Goal: Transaction & Acquisition: Purchase product/service

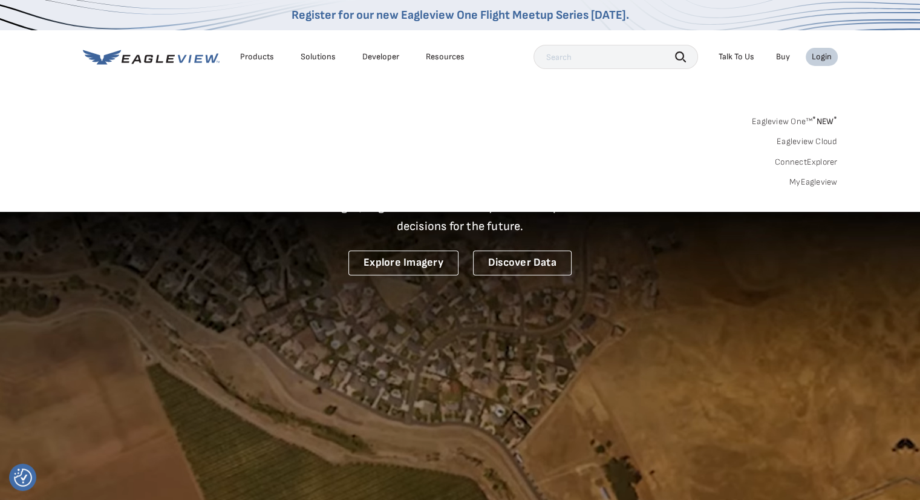
click at [815, 183] on link "MyEagleview" at bounding box center [814, 182] width 48 height 11
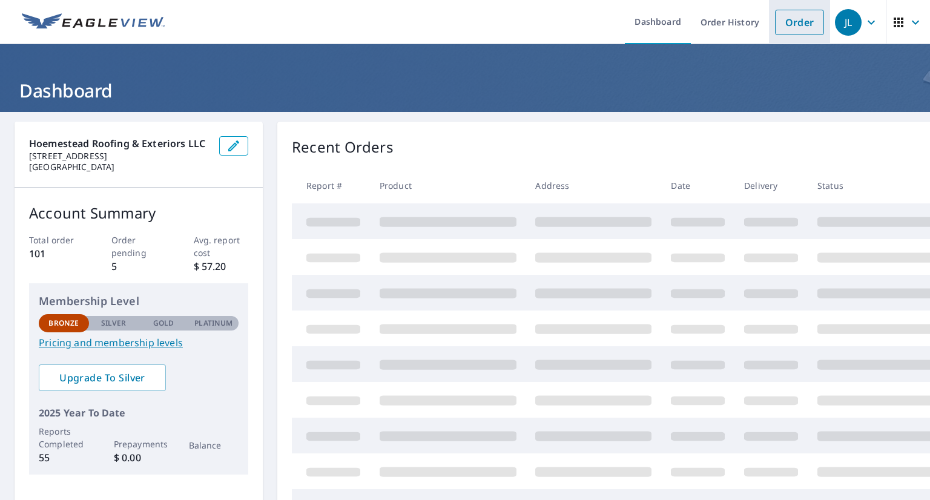
click at [792, 15] on link "Order" at bounding box center [799, 22] width 49 height 25
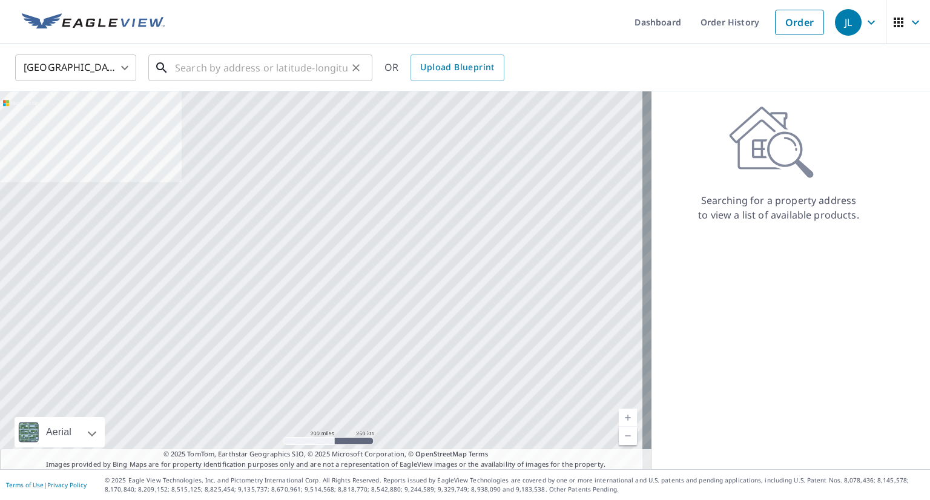
click at [315, 71] on input "text" at bounding box center [261, 68] width 172 height 34
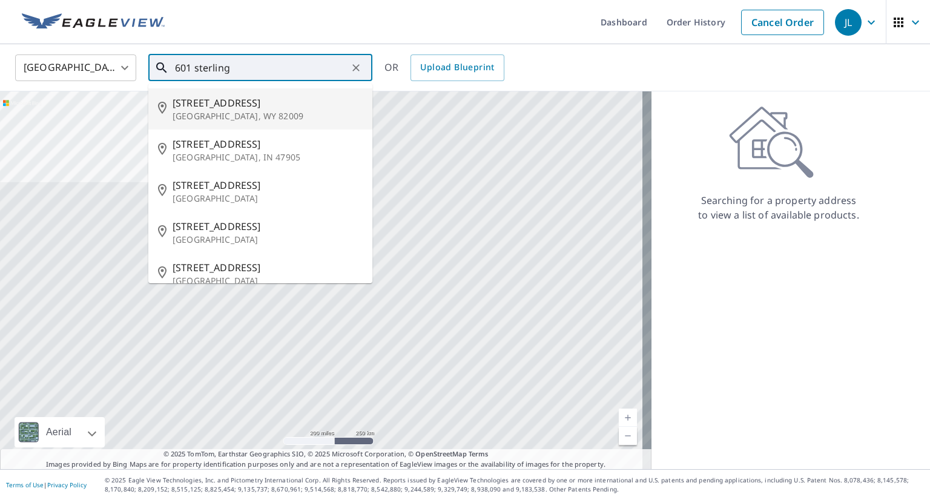
click at [266, 102] on span "[STREET_ADDRESS]" at bounding box center [267, 103] width 190 height 15
type input "[STREET_ADDRESS][PERSON_NAME]"
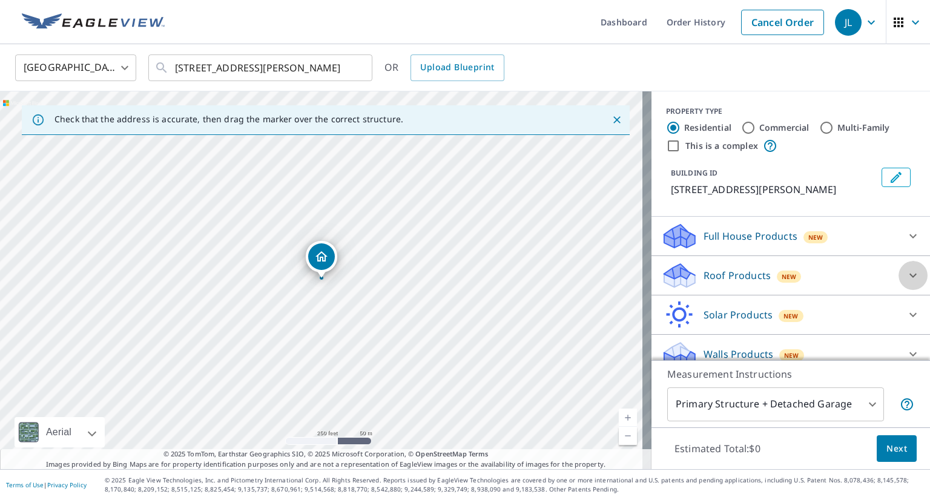
click at [909, 275] on icon at bounding box center [912, 276] width 7 height 4
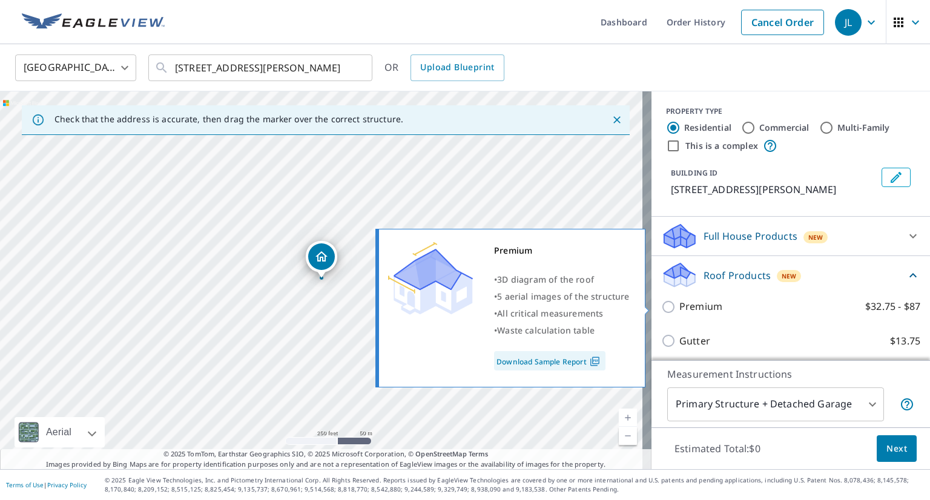
click at [663, 303] on input "Premium $32.75 - $87" at bounding box center [670, 307] width 18 height 15
checkbox input "true"
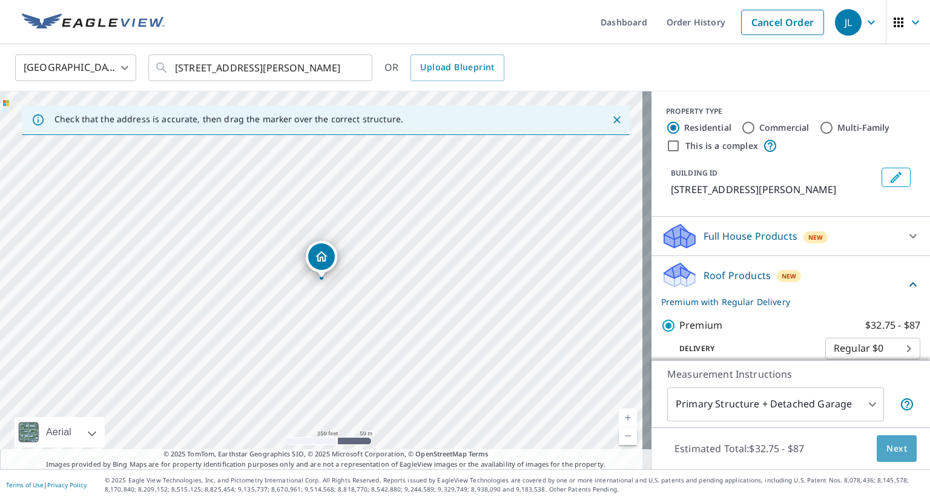
click at [891, 447] on span "Next" at bounding box center [896, 448] width 21 height 15
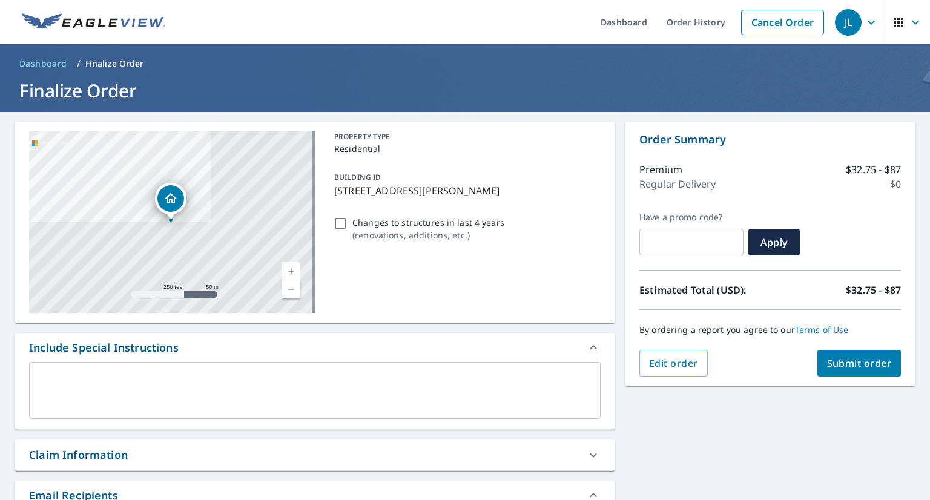
click at [835, 358] on span "Submit order" at bounding box center [859, 362] width 65 height 13
